Goal: Information Seeking & Learning: Learn about a topic

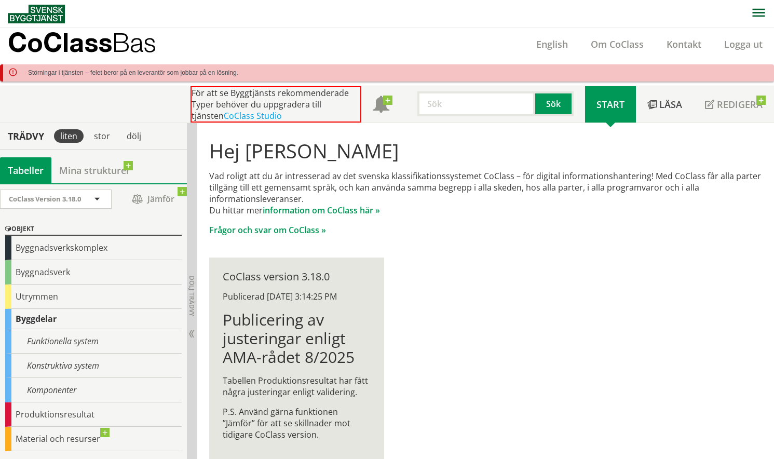
scroll to position [26, 0]
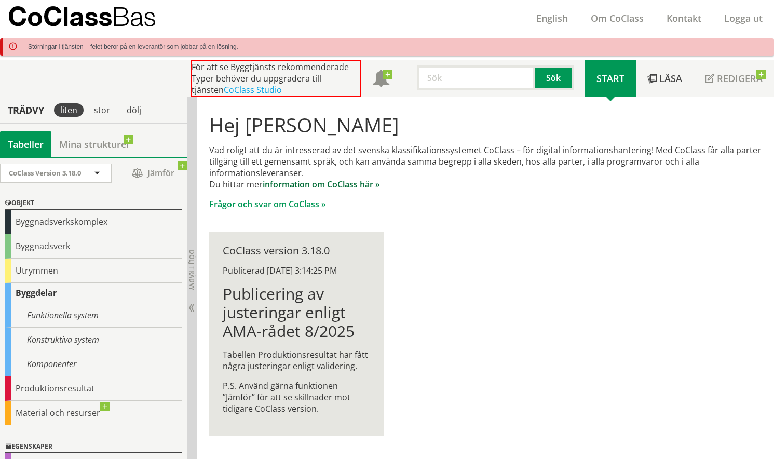
click at [326, 185] on link "information om CoClass här »" at bounding box center [321, 184] width 117 height 11
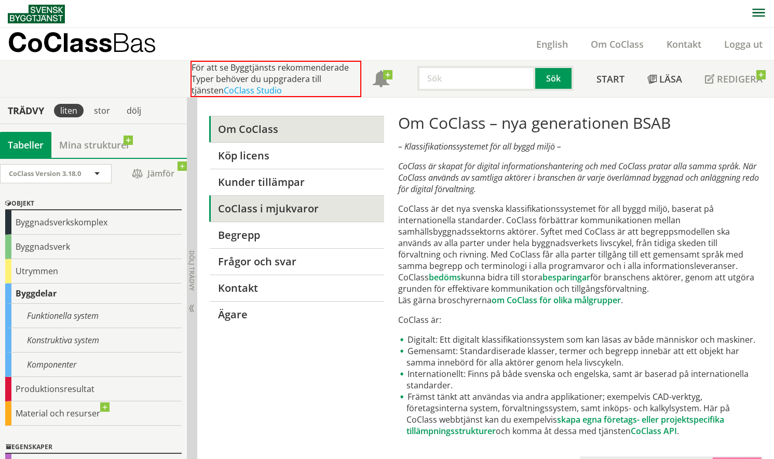
click at [291, 206] on link "CoClass i mjukvaror" at bounding box center [296, 208] width 175 height 26
